Goal: Transaction & Acquisition: Purchase product/service

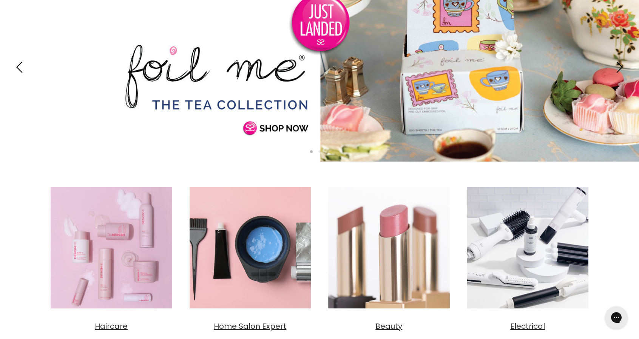
scroll to position [151, 0]
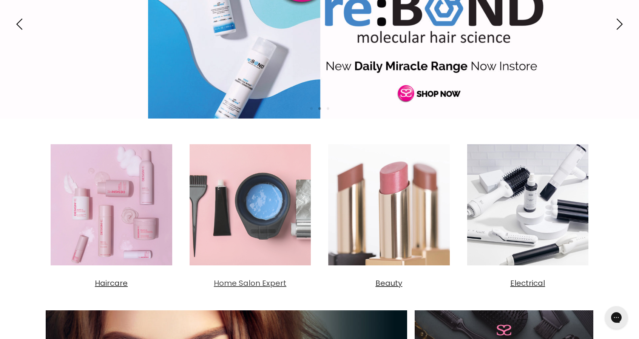
click at [269, 281] on span "Home Salon Expert" at bounding box center [250, 283] width 72 height 11
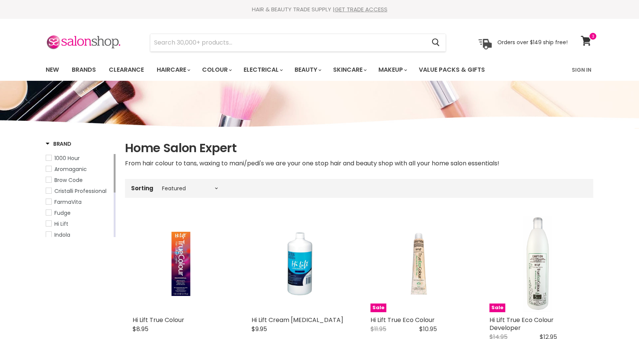
select select "manual"
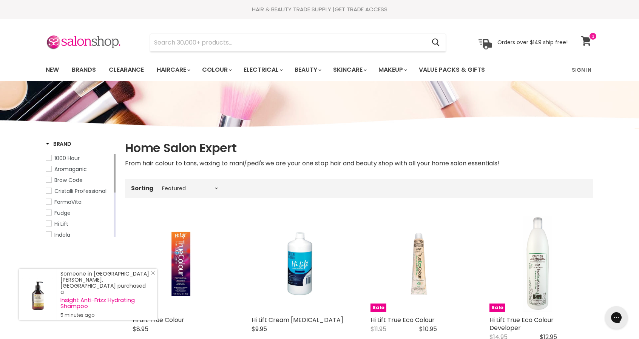
click at [587, 39] on icon at bounding box center [586, 41] width 10 height 10
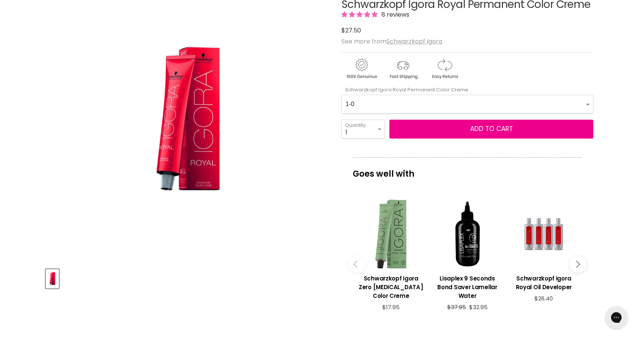
scroll to position [113, 0]
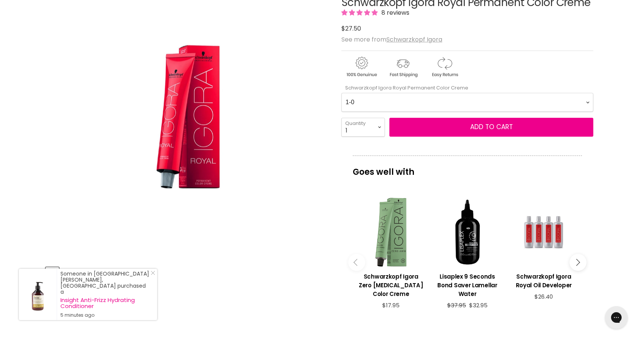
click at [544, 236] on div "Main content" at bounding box center [543, 232] width 69 height 69
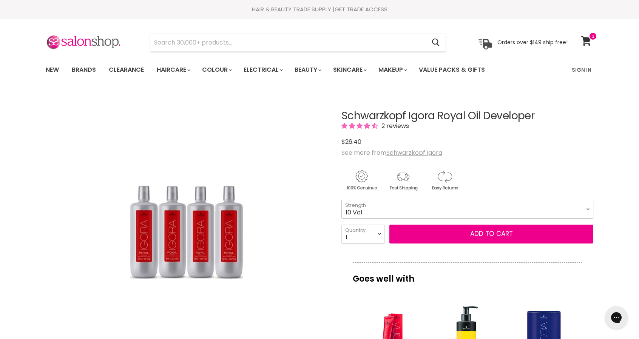
click at [588, 209] on select "10 Vol 20 Vol 30 Vol 40 Vol" at bounding box center [467, 209] width 252 height 19
click at [341, 200] on select "10 Vol 20 Vol 30 Vol 40 Vol" at bounding box center [467, 209] width 252 height 19
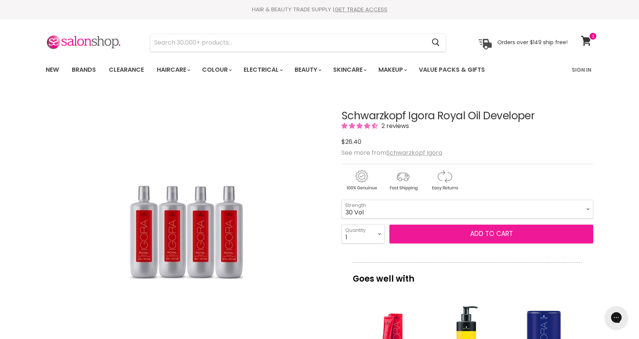
click at [461, 230] on button "Add to cart" at bounding box center [491, 234] width 204 height 19
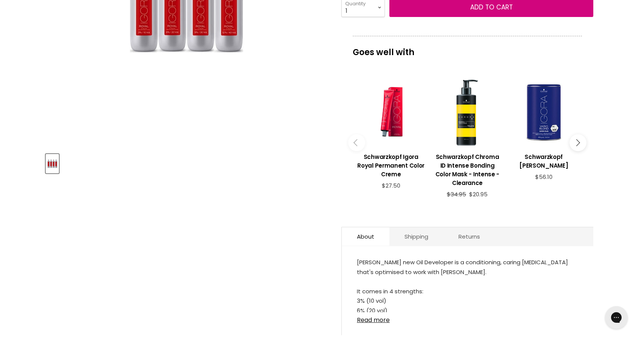
scroll to position [302, 0]
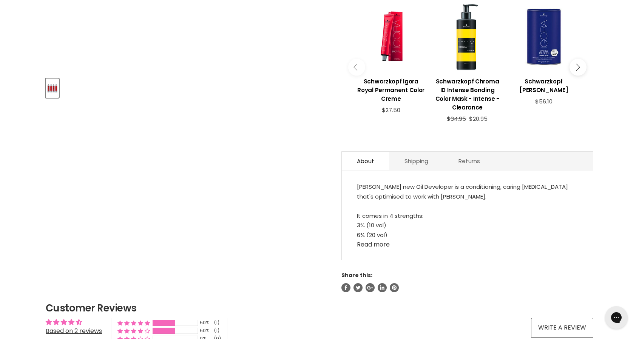
click at [376, 245] on link "Read more" at bounding box center [467, 242] width 221 height 11
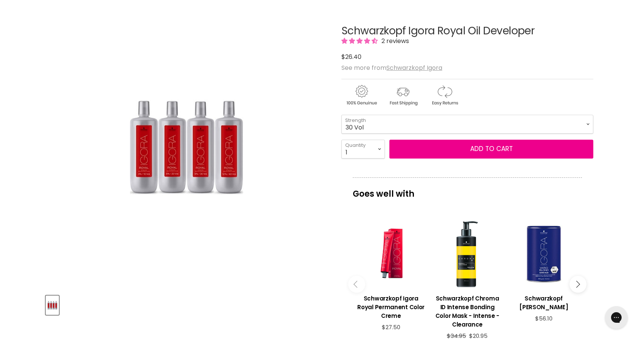
scroll to position [76, 0]
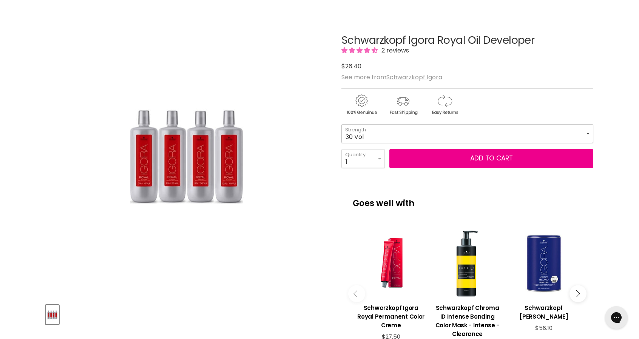
click at [493, 128] on select "10 Vol 20 Vol 30 Vol 40 Vol" at bounding box center [467, 133] width 252 height 19
click at [341, 124] on select "10 Vol 20 Vol 30 Vol 40 Vol" at bounding box center [467, 133] width 252 height 19
select select "40 Vol"
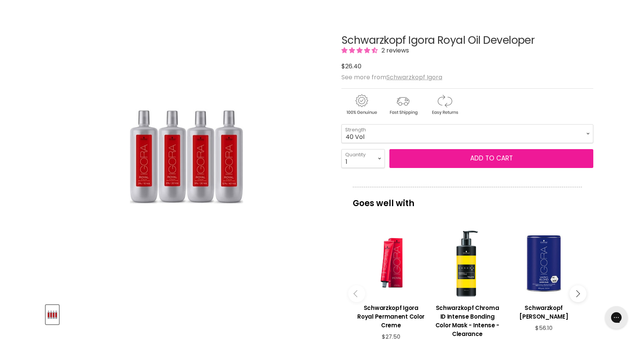
click at [478, 160] on button "Add to cart" at bounding box center [491, 158] width 204 height 19
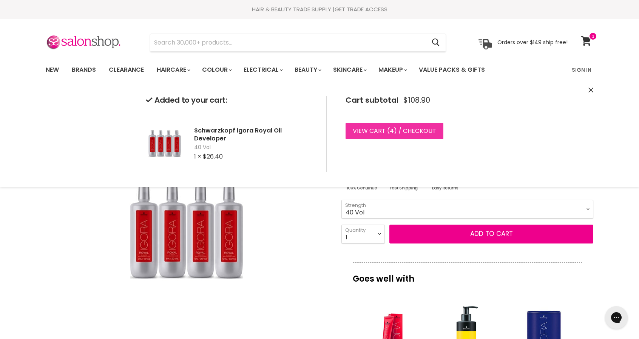
click at [425, 134] on link "View cart ( 4 ) / Checkout" at bounding box center [394, 131] width 98 height 17
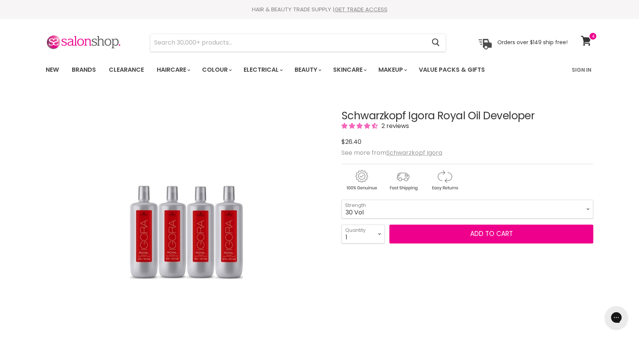
click at [341, 200] on select "10 Vol 20 Vol 30 Vol 40 Vol" at bounding box center [467, 209] width 252 height 19
select select "30 Vol"
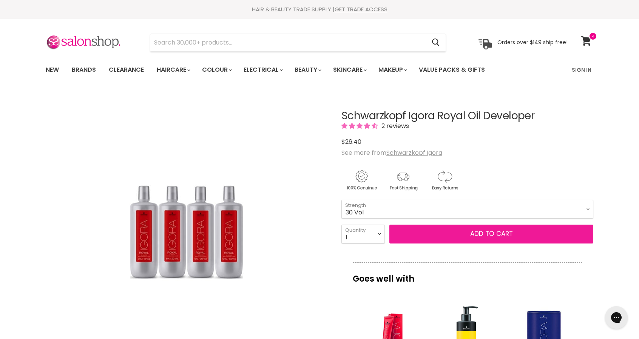
click at [441, 227] on button "Add to cart" at bounding box center [491, 234] width 204 height 19
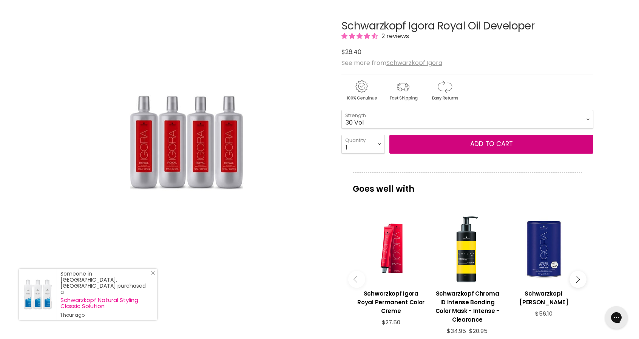
scroll to position [113, 0]
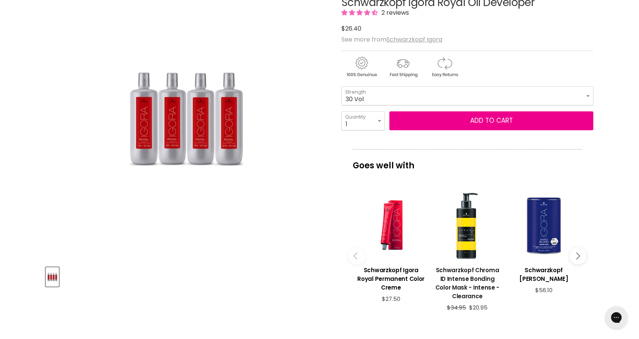
click at [473, 274] on h3 "Schwarzkopf Chroma ID Intense Bonding Color Mask - Intense - Clearance" at bounding box center [467, 283] width 69 height 35
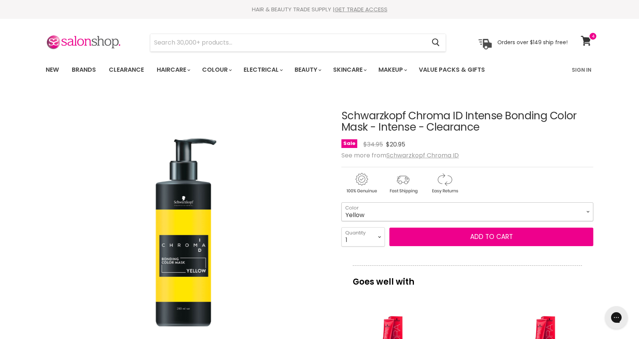
click at [587, 210] on select "Yellow" at bounding box center [467, 211] width 252 height 19
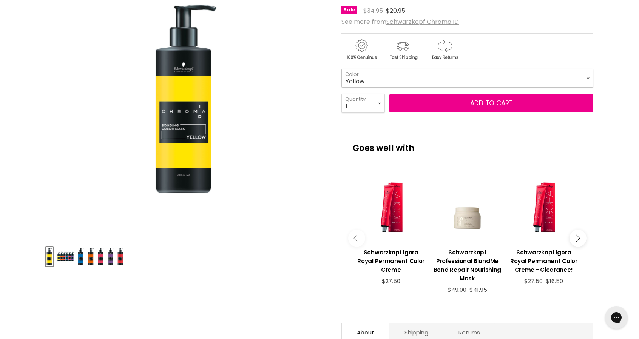
scroll to position [151, 0]
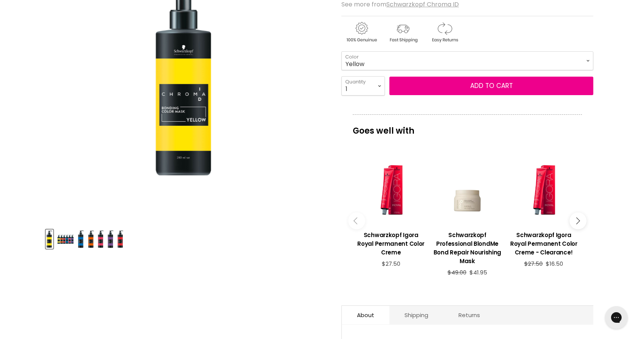
click at [579, 218] on button "Main content" at bounding box center [577, 220] width 17 height 17
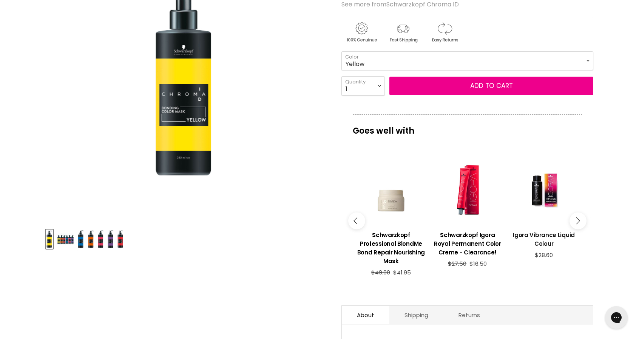
click at [544, 237] on h3 "Igora Vibrance Liquid Colour" at bounding box center [543, 239] width 69 height 17
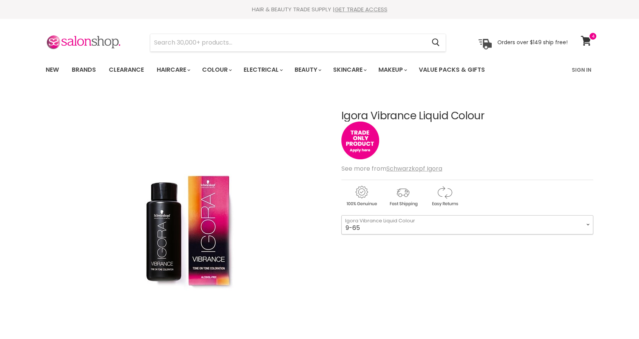
click at [501, 227] on select "9-65 9-0 7-1 7-77 4-99 4-46 9,5-4 7-55 0-11 4-6 0-88 1-0 5-65 7-0 6-68" at bounding box center [467, 224] width 252 height 19
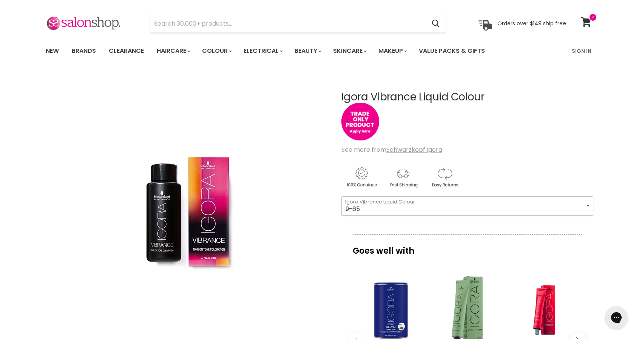
scroll to position [113, 0]
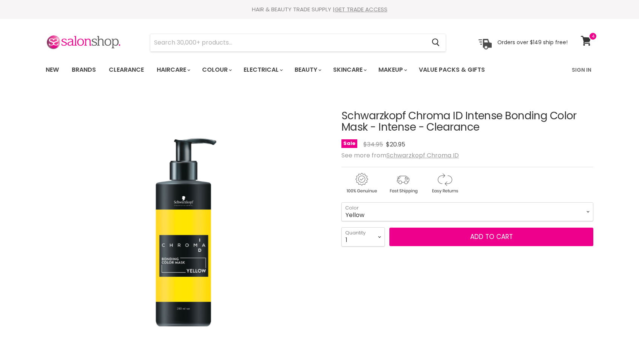
scroll to position [128, 0]
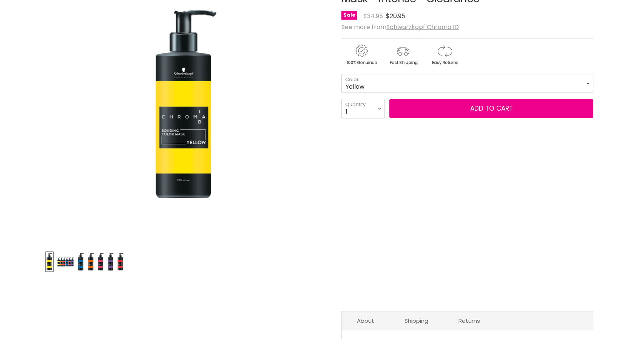
click at [105, 260] on div "Product thumbnails" at bounding box center [187, 261] width 284 height 22
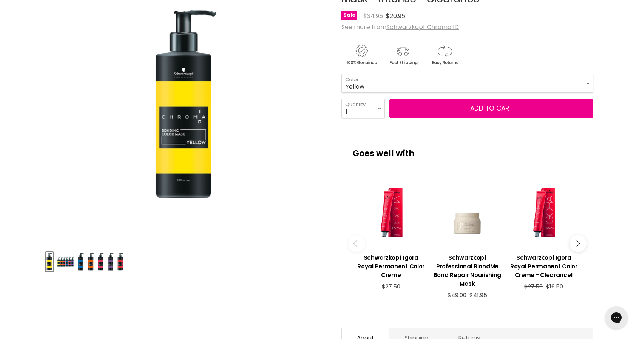
click at [64, 259] on img "Product thumbnails" at bounding box center [65, 262] width 18 height 18
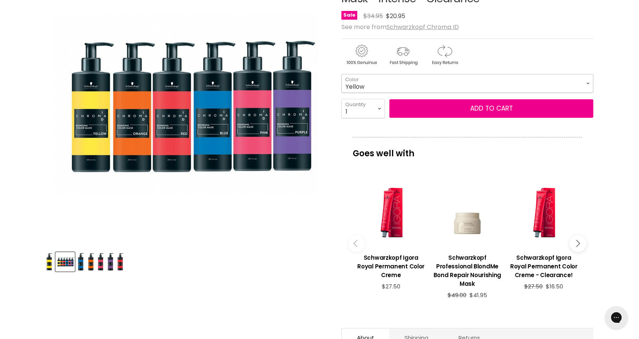
click at [489, 81] on select "Yellow" at bounding box center [467, 83] width 252 height 19
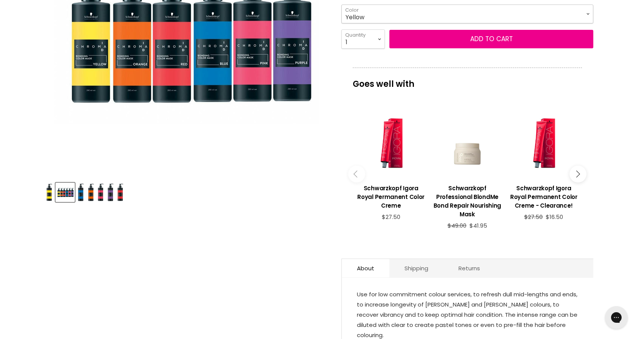
scroll to position [279, 0]
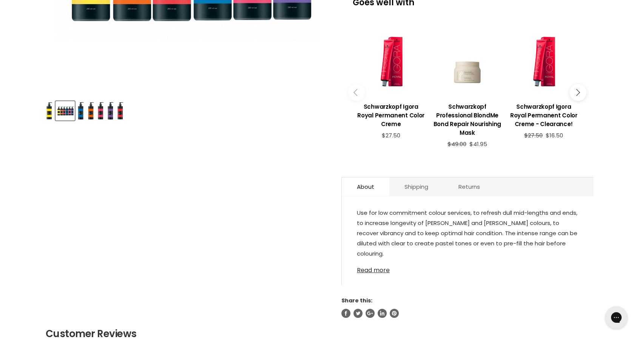
click at [377, 269] on link "Read more" at bounding box center [467, 267] width 221 height 11
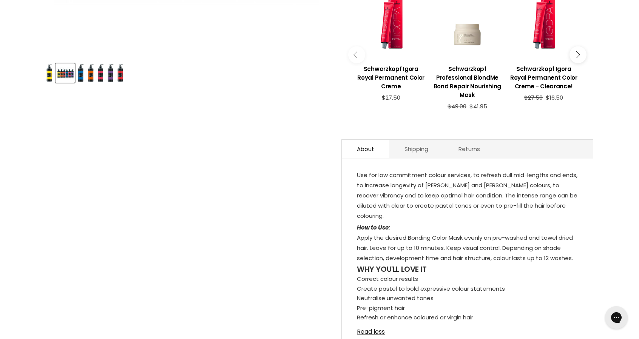
scroll to position [128, 0]
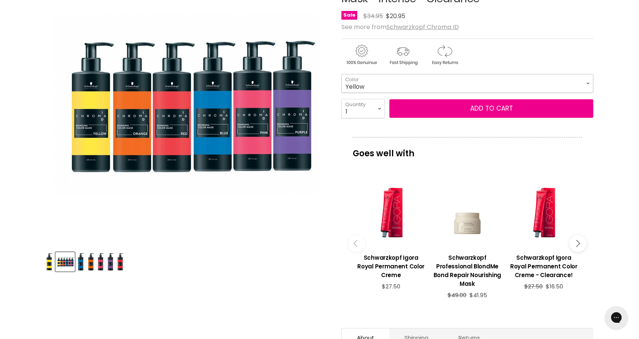
click at [419, 82] on select "Yellow" at bounding box center [467, 83] width 252 height 19
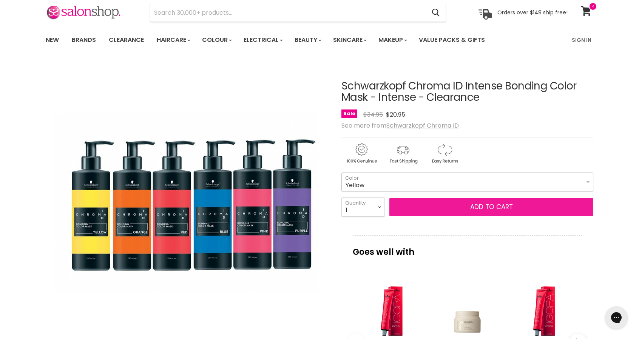
scroll to position [15, 0]
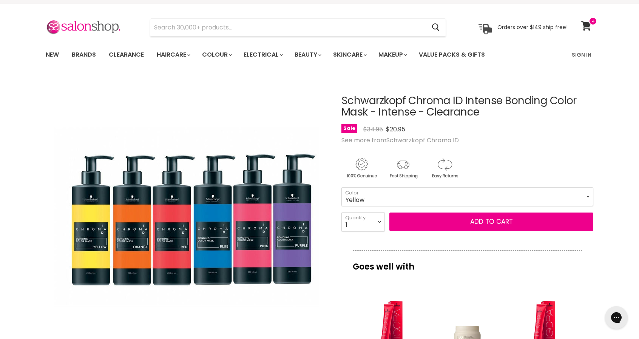
drag, startPoint x: 344, startPoint y: 97, endPoint x: 370, endPoint y: 116, distance: 32.2
click at [370, 116] on h1 "Schwarzkopf Chroma ID Intense Bonding Color Mask - Intense - Clearance" at bounding box center [467, 106] width 252 height 23
copy h1 "Schwarzkopf Chroma ID Intense Bonding Color Mask"
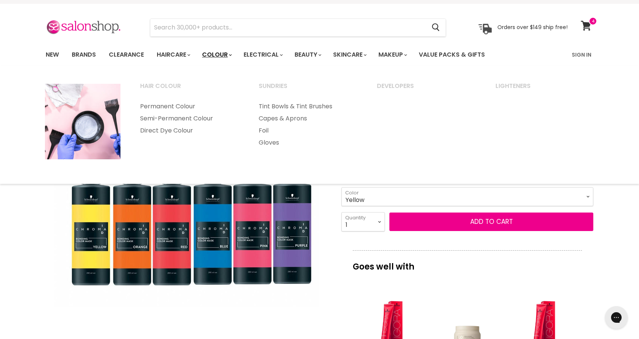
click at [214, 54] on link "Colour" at bounding box center [216, 55] width 40 height 16
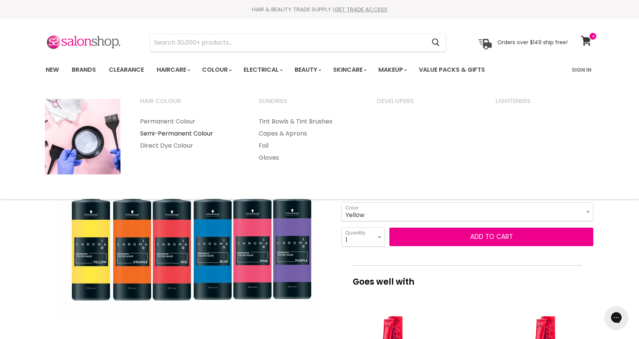
click at [170, 133] on link "Semi-Permanent Colour" at bounding box center [189, 134] width 117 height 12
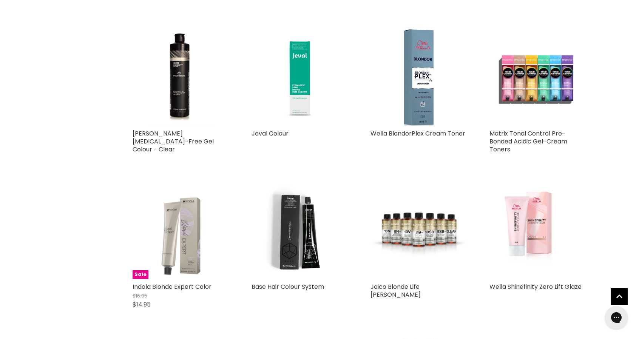
scroll to position [264, 0]
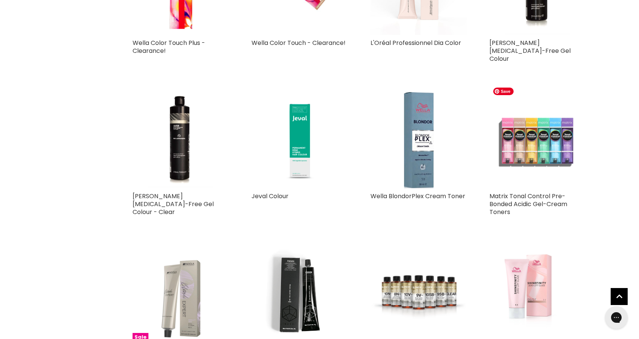
click at [523, 142] on img "Main content" at bounding box center [537, 140] width 96 height 96
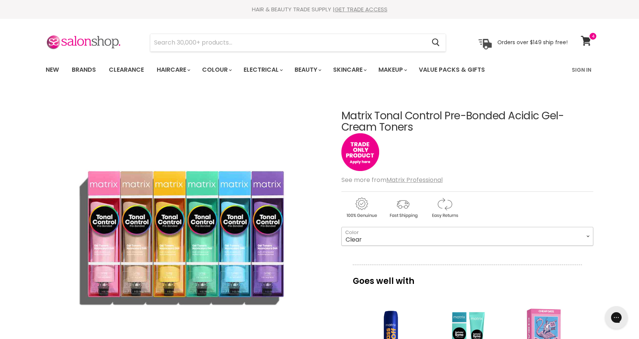
click at [431, 236] on select "Clear 8VG 9AA 9NGA 9RG 9V 11PV 10P 8P 10T 8T" at bounding box center [467, 236] width 252 height 19
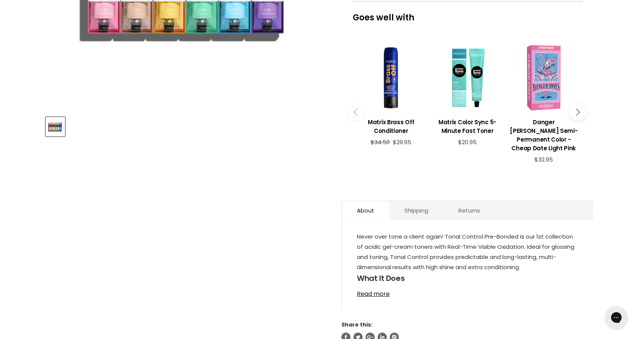
scroll to position [264, 0]
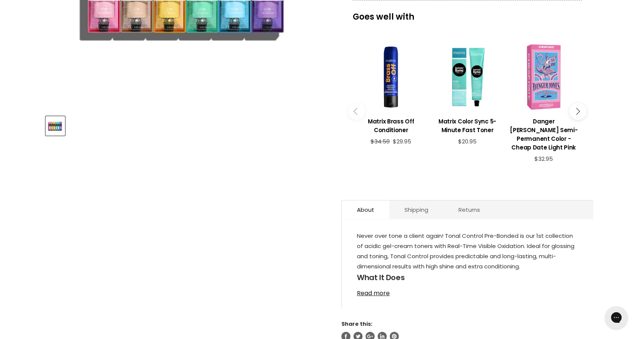
drag, startPoint x: 373, startPoint y: 276, endPoint x: 382, endPoint y: 272, distance: 9.6
click at [373, 285] on link "Read more" at bounding box center [467, 290] width 221 height 11
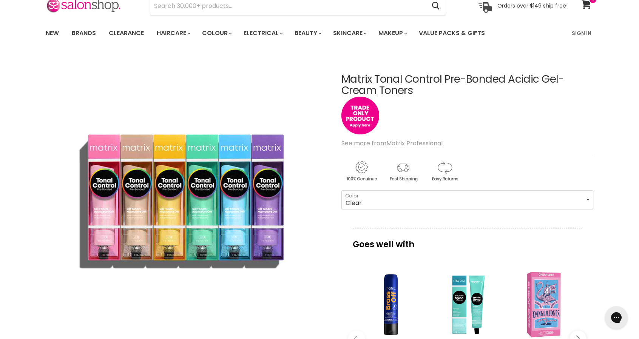
scroll to position [0, 0]
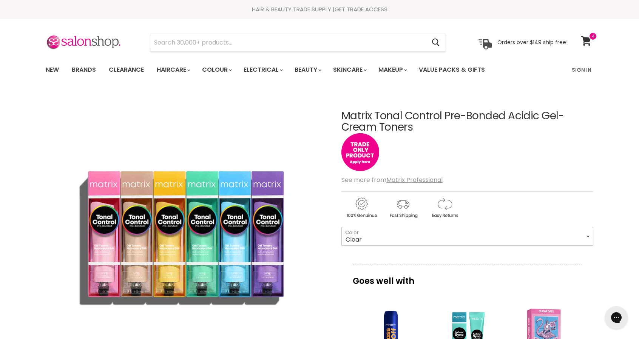
click at [447, 235] on select "Clear 8VG 9AA 9NGA 9RG 9V 11PV 10P 8P 10T 8T" at bounding box center [467, 236] width 252 height 19
drag, startPoint x: 342, startPoint y: 113, endPoint x: 568, endPoint y: 126, distance: 226.1
click at [568, 126] on h1 "Matrix Tonal Control Pre-Bonded Acidic Gel-Cream Toners" at bounding box center [467, 121] width 252 height 23
copy h1 "Matrix Tonal Control Pre-Bonded Acidic Gel-Cream Toners"
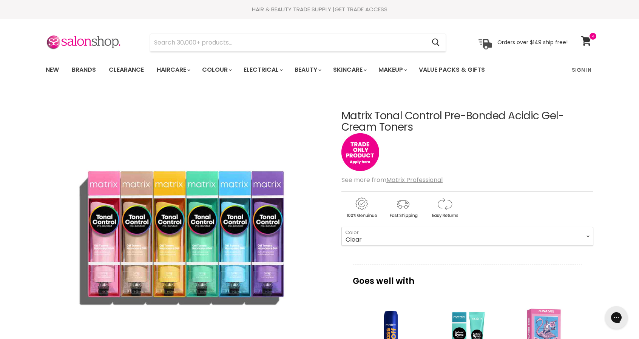
click at [358, 7] on link "GET TRADE ACCESS" at bounding box center [360, 9] width 53 height 8
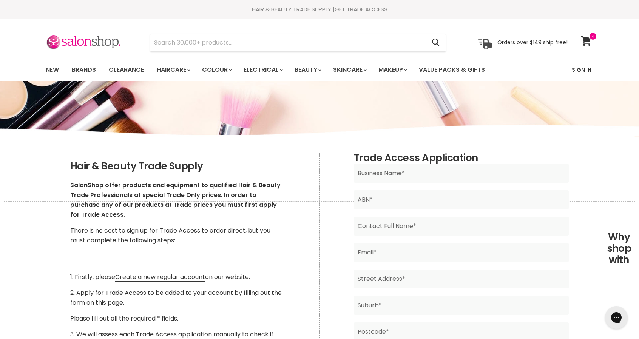
click at [589, 68] on link "Sign In" at bounding box center [581, 70] width 29 height 16
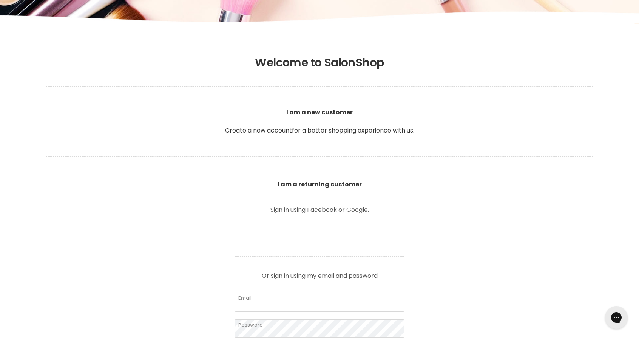
scroll to position [227, 0]
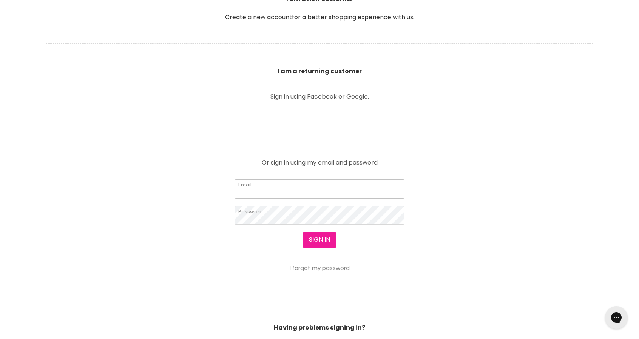
type input "[EMAIL_ADDRESS][DOMAIN_NAME]"
click at [320, 238] on button "Sign in" at bounding box center [319, 239] width 34 height 15
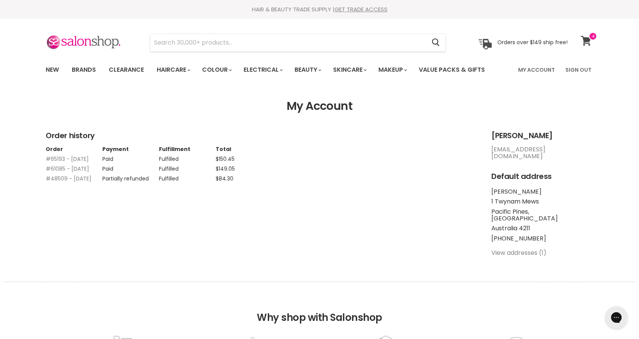
click at [586, 42] on icon at bounding box center [586, 41] width 11 height 10
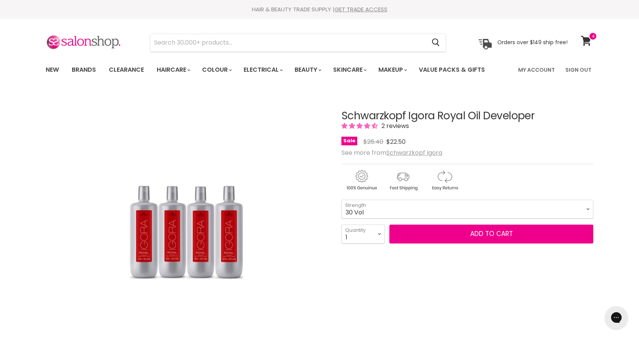
click at [341, 200] on select "10 Vol 20 Vol 30 Vol 40 Vol" at bounding box center [467, 209] width 252 height 19
select select "30 Vol"
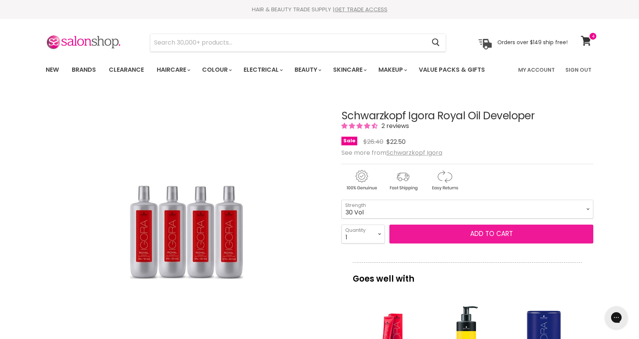
click at [491, 229] on button "Add to cart" at bounding box center [491, 234] width 204 height 19
click at [491, 230] on button "Add to cart" at bounding box center [491, 234] width 204 height 19
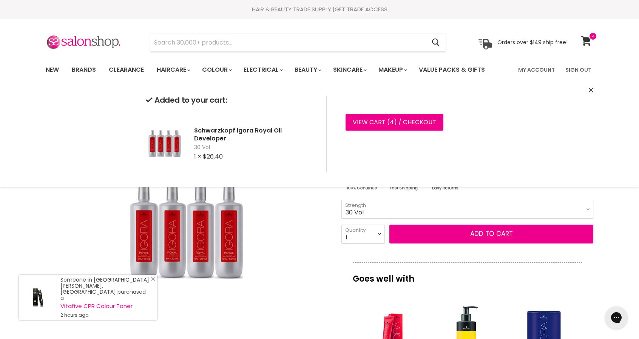
click at [294, 236] on div "Click or scroll to zoom Tap or pinch to zoom" at bounding box center [187, 232] width 282 height 282
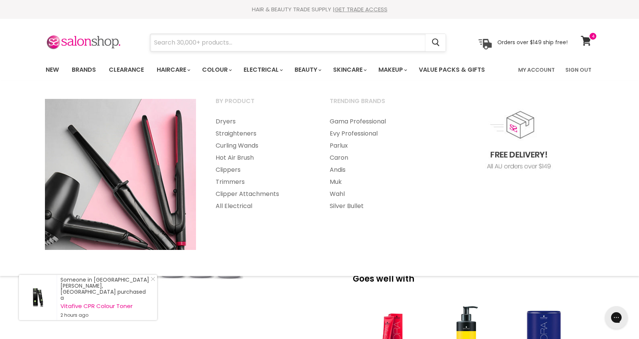
drag, startPoint x: 236, startPoint y: 40, endPoint x: 242, endPoint y: 33, distance: 9.1
click at [236, 40] on input "Search" at bounding box center [287, 42] width 275 height 17
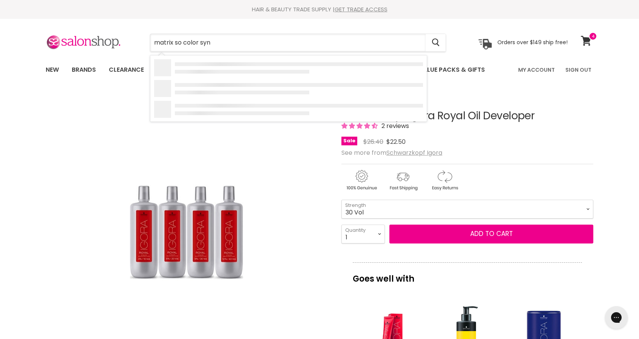
type input "matrix so color sync"
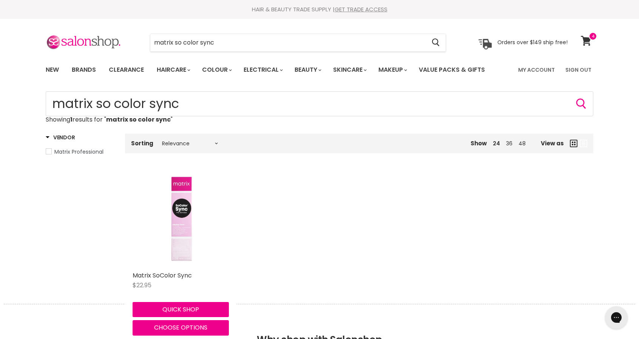
click at [178, 224] on img "Main content" at bounding box center [181, 219] width 24 height 96
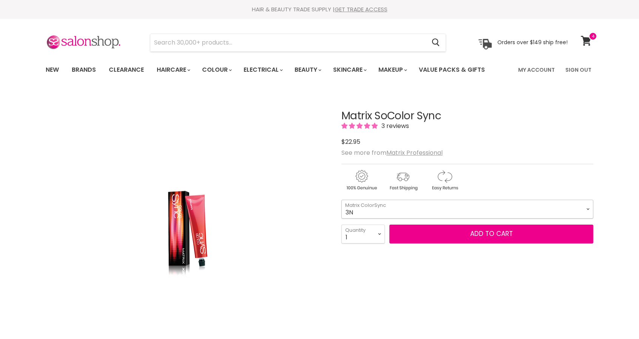
drag, startPoint x: 0, startPoint y: 0, endPoint x: 381, endPoint y: 211, distance: 435.8
click at [381, 211] on select "3N 5N 6N 8N 10N 3WN 5WN 6WN 8WN 1A 4A 6A 8A 10A 8P" at bounding box center [467, 209] width 252 height 19
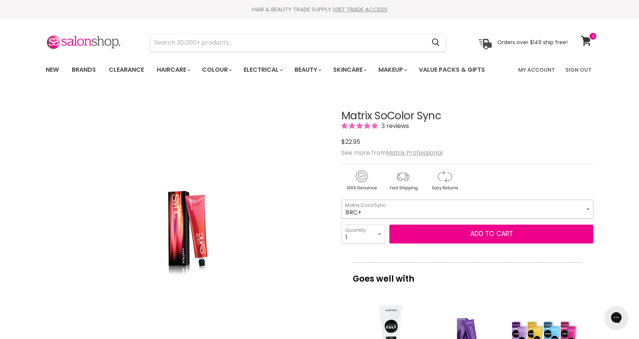
click at [341, 200] on select "3N 5N 6N 8N 10N 3WN 5WN 6WN 8WN 1A 4A 6A 8A 10A 8P" at bounding box center [467, 209] width 252 height 19
select select "8RC+"
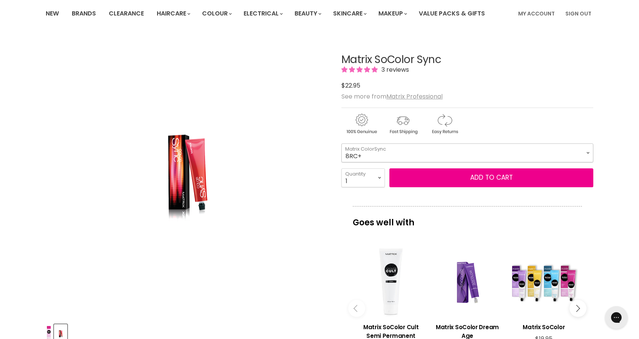
scroll to position [151, 0]
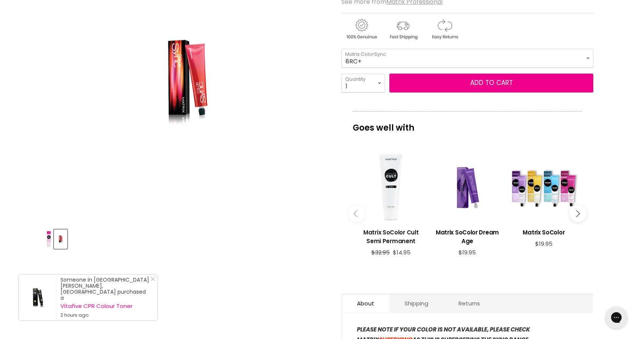
click at [382, 231] on h3 "Matrix SoColor Cult Semi Permanent" at bounding box center [390, 236] width 69 height 17
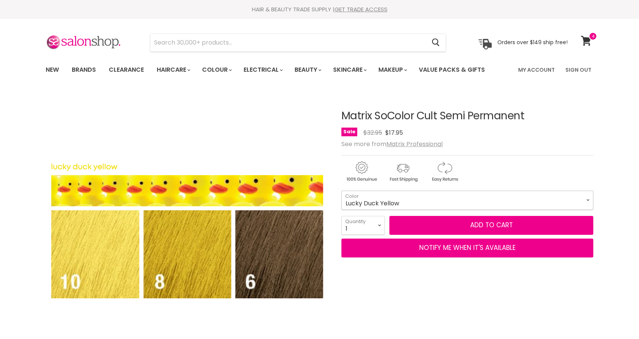
click at [421, 197] on select "Black Lucky Duck Yellow Orange Alert Admiral Navy Royal Purple Flamenco Fuchsia…" at bounding box center [467, 200] width 252 height 19
click at [341, 191] on select "Black Lucky Duck Yellow Orange Alert Admiral Navy Royal Purple Flamenco Fuchsia…" at bounding box center [467, 200] width 252 height 19
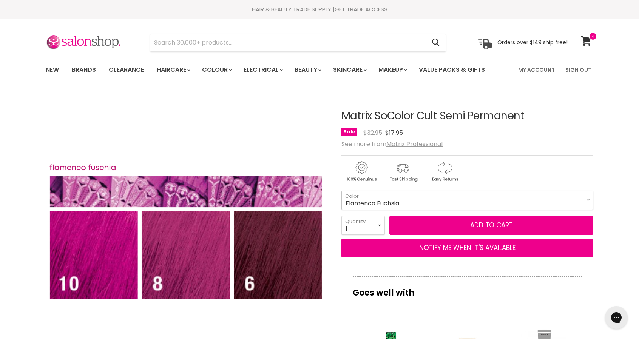
click at [409, 203] on select "Black Lucky Duck Yellow Orange Alert Admiral Navy Royal Purple Flamenco Fuchsia…" at bounding box center [467, 200] width 252 height 19
click at [341, 191] on select "Black Lucky Duck Yellow Orange Alert Admiral Navy Royal Purple Flamenco Fuchsia…" at bounding box center [467, 200] width 252 height 19
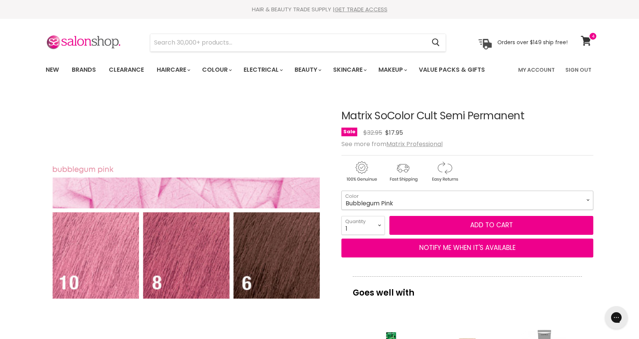
click at [407, 199] on select "Black Lucky Duck Yellow Orange Alert Admiral Navy Royal Purple Flamenco Fuchsia…" at bounding box center [467, 200] width 252 height 19
click at [341, 191] on select "Black Lucky Duck Yellow Orange Alert Admiral Navy Royal Purple Flamenco Fuchsia…" at bounding box center [467, 200] width 252 height 19
click at [441, 198] on select "Black Lucky Duck Yellow Orange Alert Admiral Navy Royal Purple Flamenco Fuchsia…" at bounding box center [467, 200] width 252 height 19
click at [341, 191] on select "Black Lucky Duck Yellow Orange Alert Admiral Navy Royal Purple Flamenco Fuchsia…" at bounding box center [467, 200] width 252 height 19
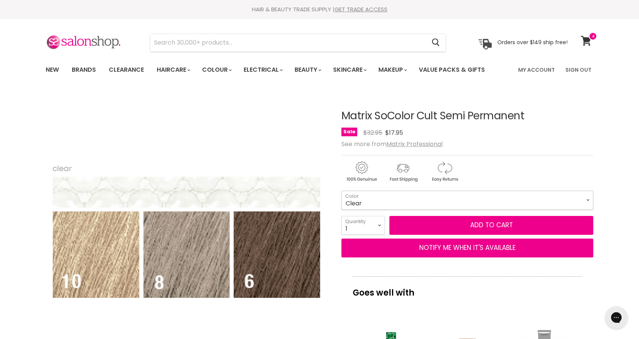
click at [370, 200] on select "Black Lucky Duck Yellow Orange Alert Admiral Navy Royal Purple Flamenco Fuchsia…" at bounding box center [467, 200] width 252 height 19
click at [341, 191] on select "Black Lucky Duck Yellow Orange Alert Admiral Navy Royal Purple Flamenco Fuchsia…" at bounding box center [467, 200] width 252 height 19
select select "Bubblegum Pink"
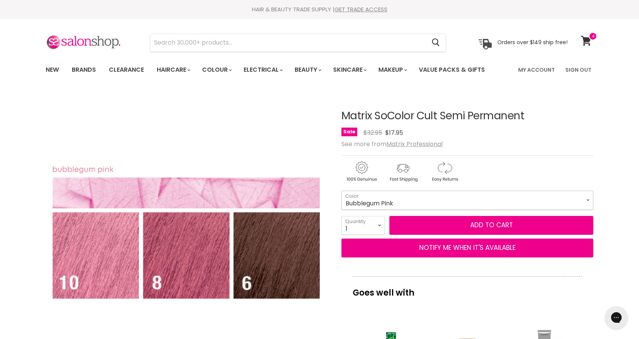
click at [421, 201] on select "Black Lucky Duck Yellow Orange Alert Admiral Navy Royal Purple Flamenco Fuchsia…" at bounding box center [467, 200] width 252 height 19
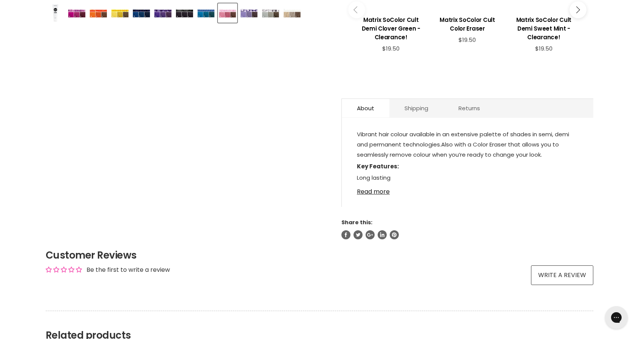
scroll to position [378, 0]
click at [368, 183] on link "Read more" at bounding box center [467, 188] width 221 height 11
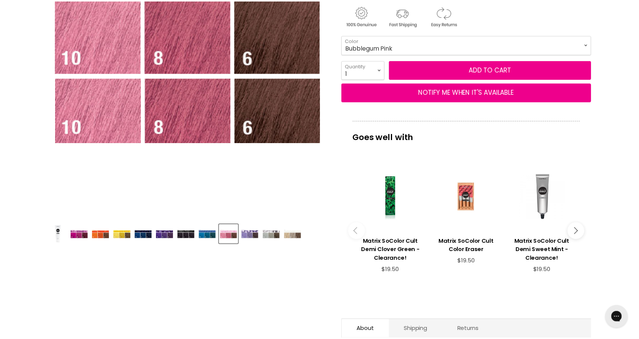
scroll to position [151, 0]
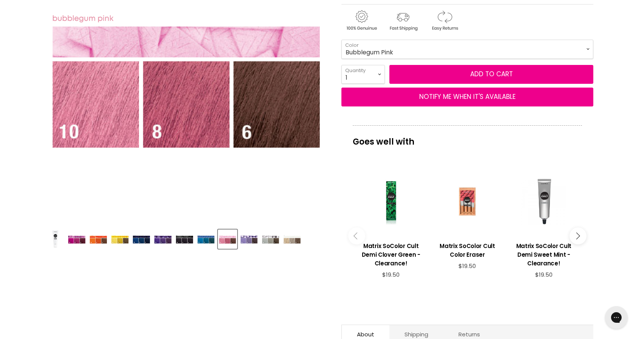
click at [98, 240] on img "Product thumbnails" at bounding box center [98, 239] width 18 height 9
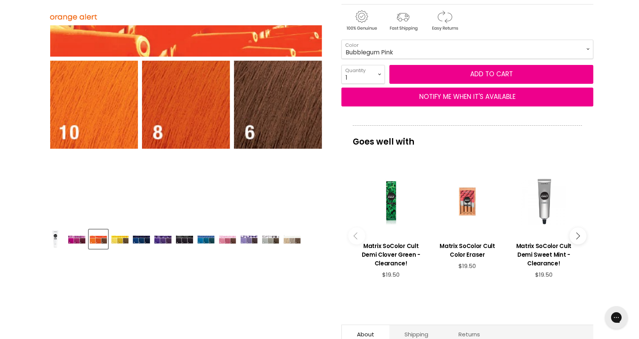
click at [230, 239] on img "Product thumbnails" at bounding box center [228, 239] width 18 height 9
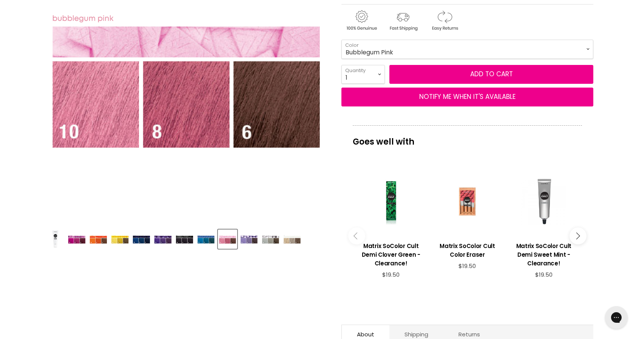
click at [80, 239] on img "Product thumbnails" at bounding box center [77, 239] width 18 height 9
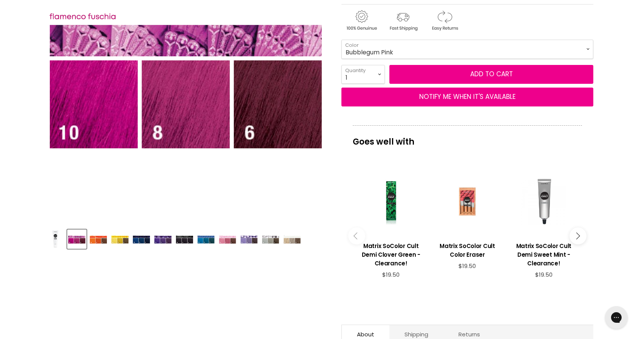
click at [100, 240] on img "Product thumbnails" at bounding box center [98, 239] width 18 height 9
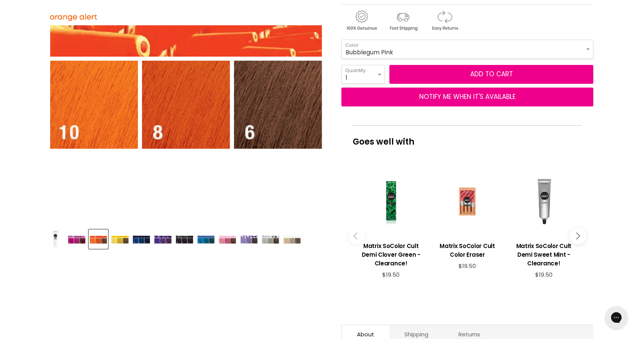
click at [122, 240] on img "Product thumbnails" at bounding box center [120, 239] width 18 height 9
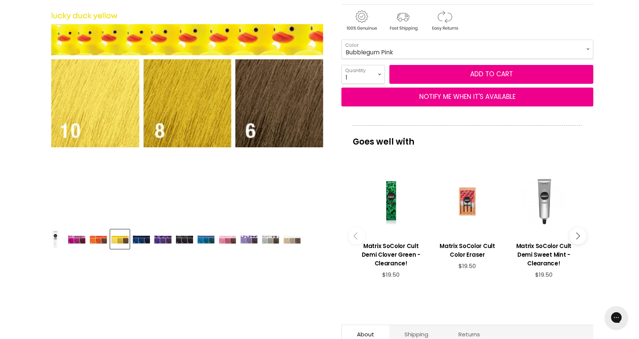
click at [100, 240] on img "Product thumbnails" at bounding box center [98, 239] width 18 height 9
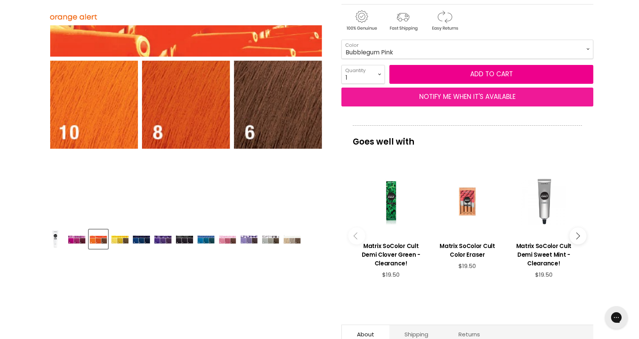
click at [431, 97] on button "NOTIFY ME WHEN IT'S AVAILABLE" at bounding box center [467, 97] width 252 height 19
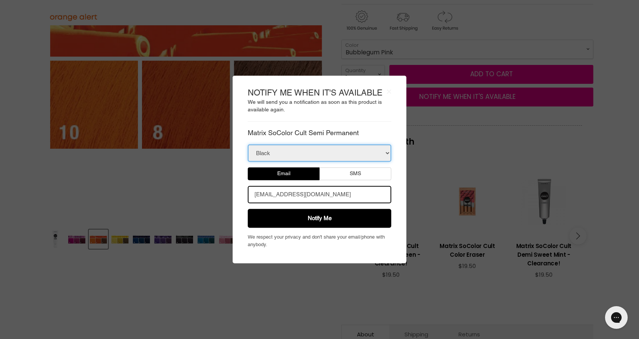
click at [375, 157] on select "Black Orange Alert Disco Silver" at bounding box center [319, 153] width 143 height 17
select select "39783463452727"
click at [248, 145] on select "Black Orange Alert Disco Silver" at bounding box center [319, 153] width 143 height 17
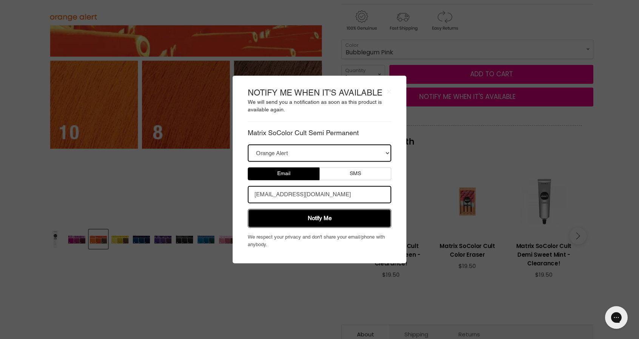
click at [321, 217] on button "Notify Me" at bounding box center [319, 218] width 143 height 19
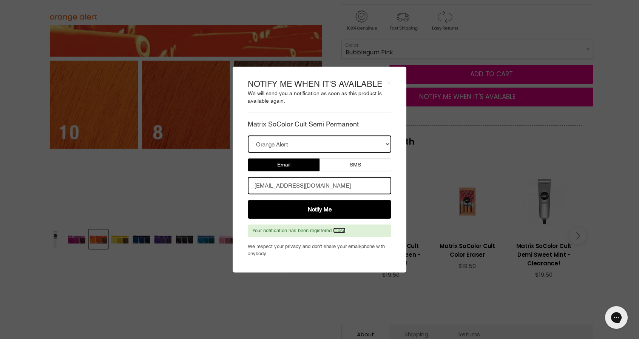
click at [345, 228] on link "Close" at bounding box center [339, 231] width 12 height 6
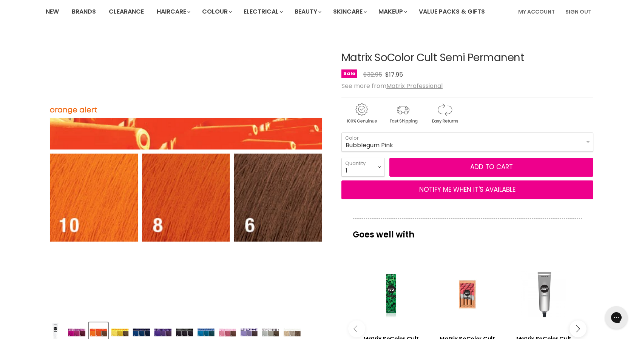
scroll to position [0, 0]
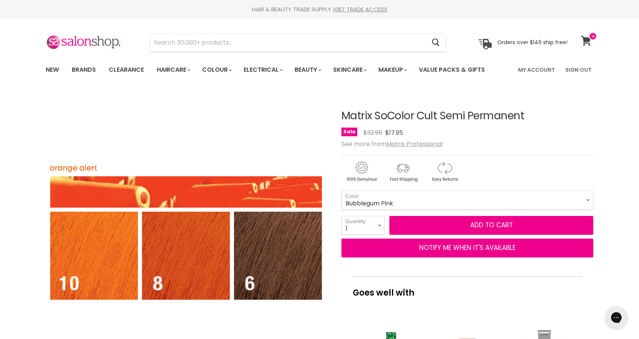
click at [587, 39] on icon at bounding box center [586, 41] width 10 height 10
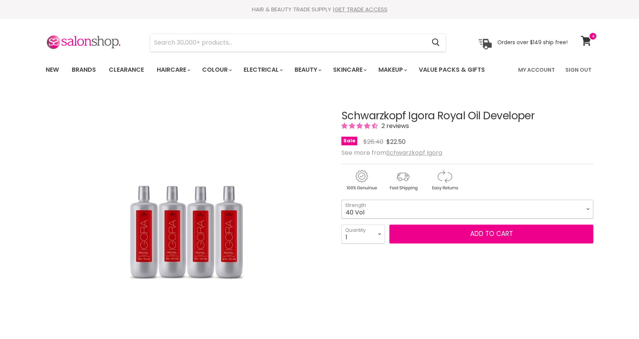
click at [379, 207] on select "10 Vol 20 Vol 30 Vol 40 Vol" at bounding box center [467, 209] width 252 height 19
click at [341, 200] on select "10 Vol 20 Vol 30 Vol 40 Vol" at bounding box center [467, 209] width 252 height 19
select select "30 Vol"
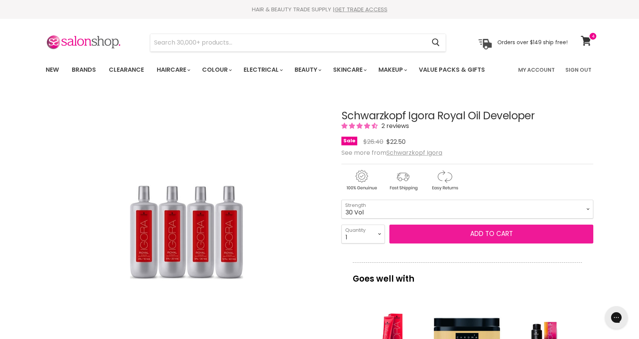
click at [486, 232] on button "Add to cart" at bounding box center [491, 234] width 204 height 19
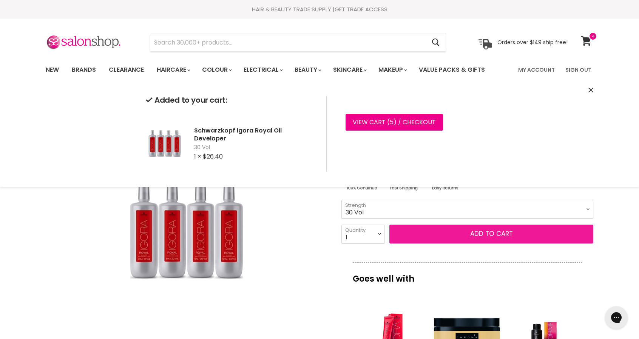
click at [486, 232] on button "Add to cart" at bounding box center [491, 234] width 204 height 19
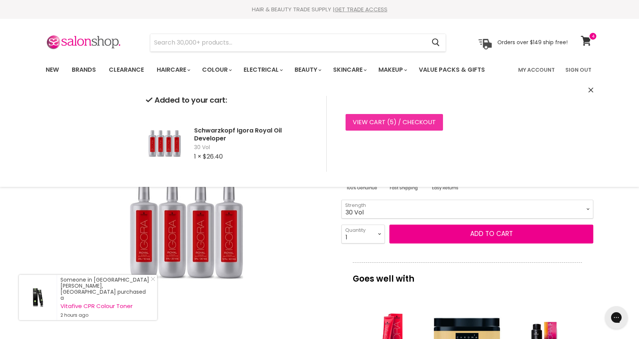
click at [413, 116] on link "View cart ( 5 ) / Checkout" at bounding box center [393, 122] width 97 height 17
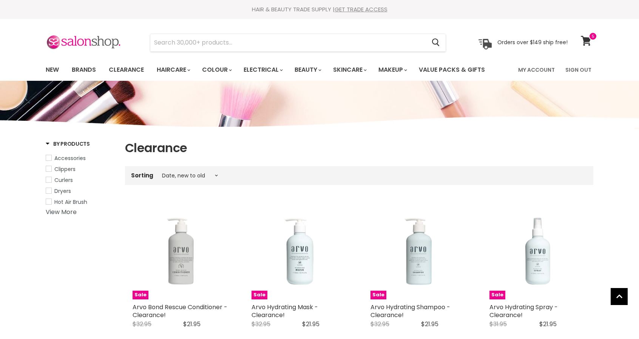
select select "created-descending"
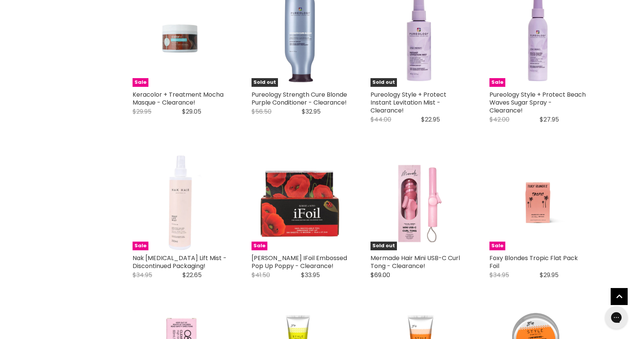
scroll to position [1699, 0]
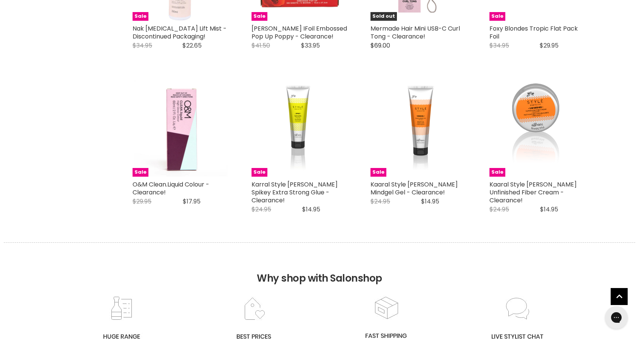
scroll to position [1925, 0]
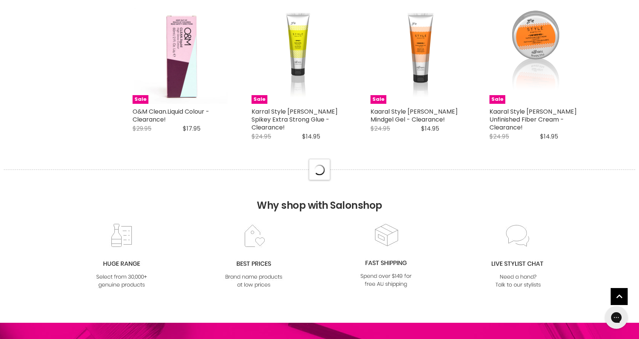
select select "created-descending"
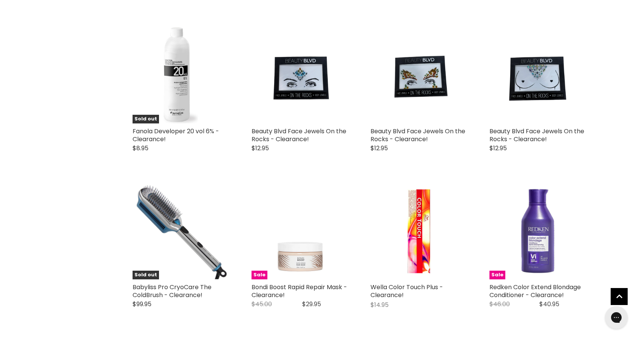
scroll to position [0, 0]
